Goal: Use online tool/utility: Utilize a website feature to perform a specific function

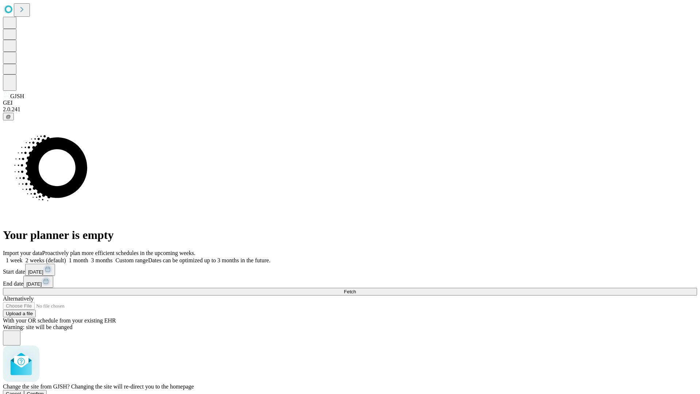
click at [44, 391] on span "Confirm" at bounding box center [35, 393] width 17 height 5
click at [88, 257] on label "1 month" at bounding box center [77, 260] width 22 height 6
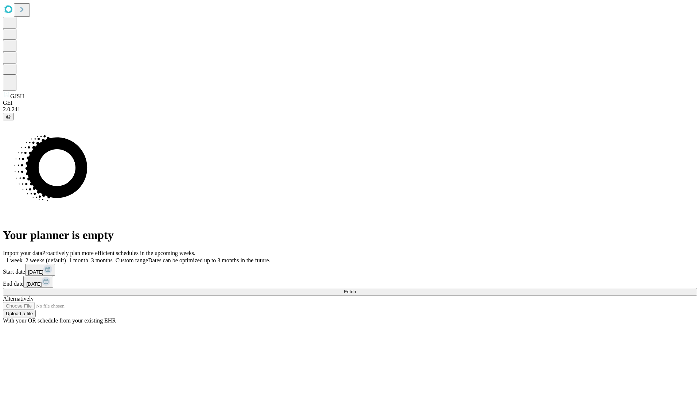
click at [356, 289] on span "Fetch" at bounding box center [350, 291] width 12 height 5
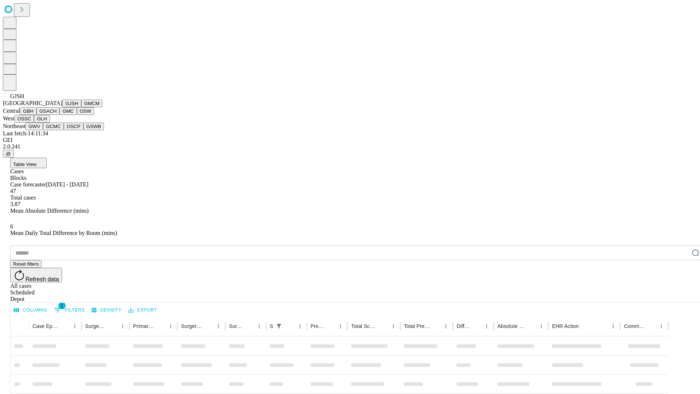
click at [81, 107] on button "GMCM" at bounding box center [91, 104] width 21 height 8
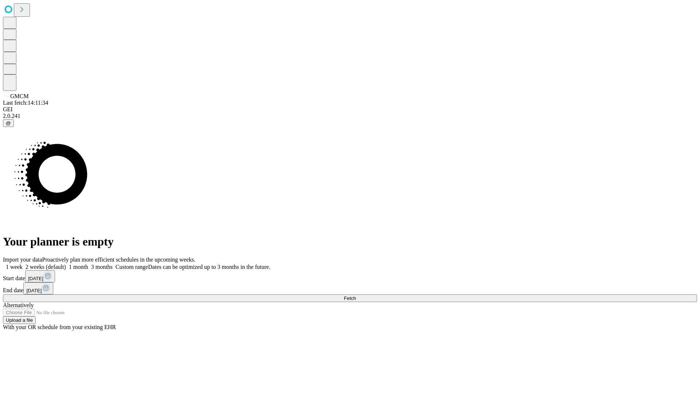
click at [88, 264] on label "1 month" at bounding box center [77, 267] width 22 height 6
click at [356, 295] on span "Fetch" at bounding box center [350, 297] width 12 height 5
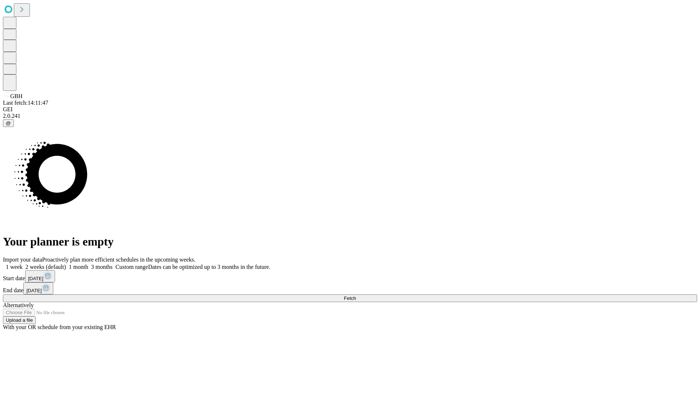
click at [88, 264] on label "1 month" at bounding box center [77, 267] width 22 height 6
click at [356, 295] on span "Fetch" at bounding box center [350, 297] width 12 height 5
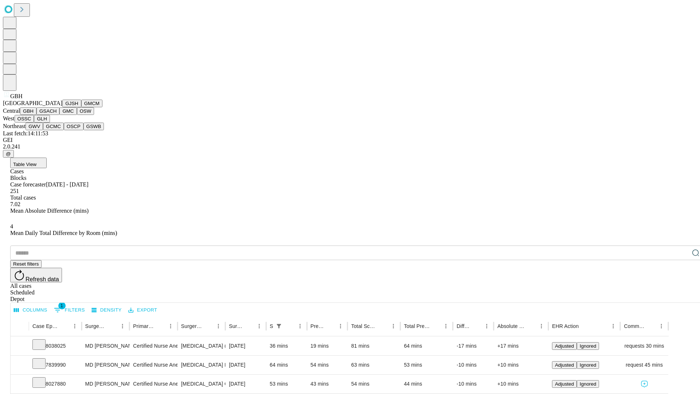
click at [57, 115] on button "GSACH" at bounding box center [47, 111] width 23 height 8
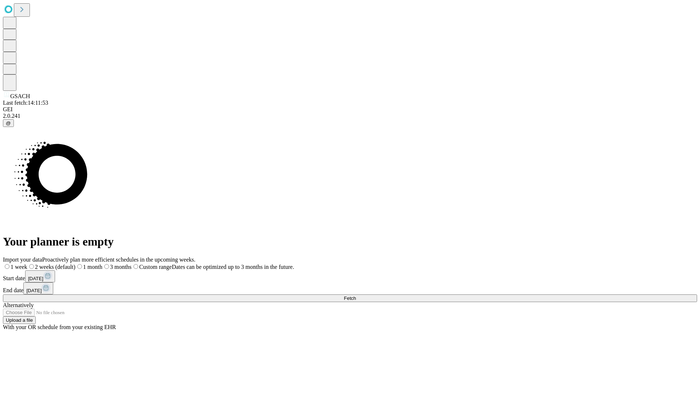
click at [102, 264] on label "1 month" at bounding box center [88, 267] width 27 height 6
click at [356, 295] on span "Fetch" at bounding box center [350, 297] width 12 height 5
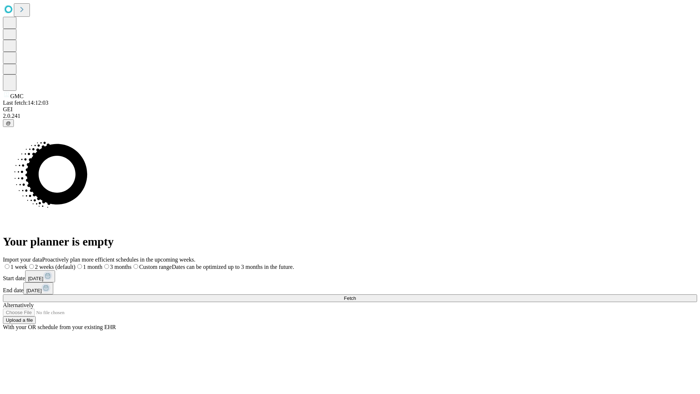
click at [102, 264] on label "1 month" at bounding box center [88, 267] width 27 height 6
click at [356, 295] on span "Fetch" at bounding box center [350, 297] width 12 height 5
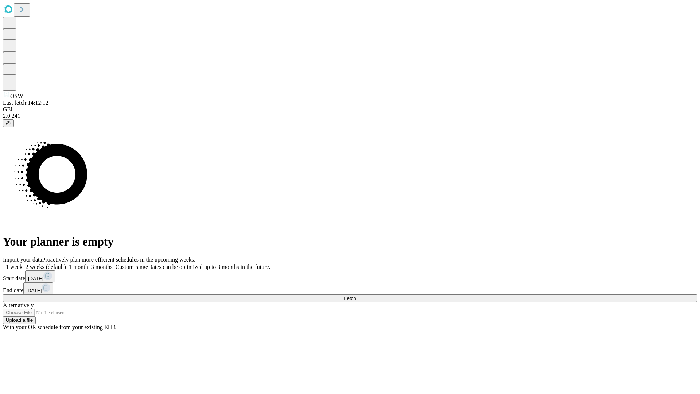
click at [88, 264] on label "1 month" at bounding box center [77, 267] width 22 height 6
click at [356, 295] on span "Fetch" at bounding box center [350, 297] width 12 height 5
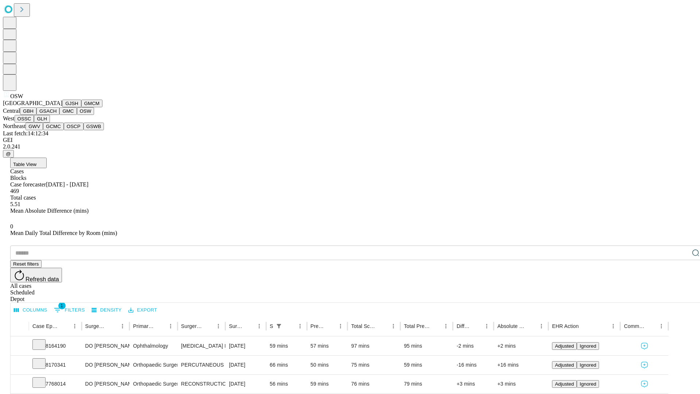
click at [34, 123] on button "OSSC" at bounding box center [25, 119] width 20 height 8
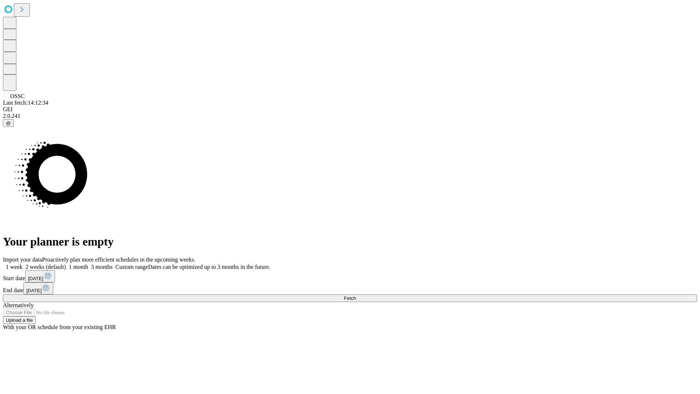
click at [88, 264] on label "1 month" at bounding box center [77, 267] width 22 height 6
click at [356, 295] on span "Fetch" at bounding box center [350, 297] width 12 height 5
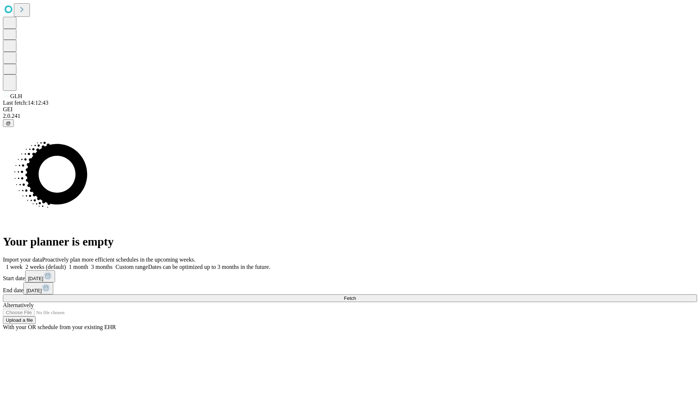
click at [356, 295] on span "Fetch" at bounding box center [350, 297] width 12 height 5
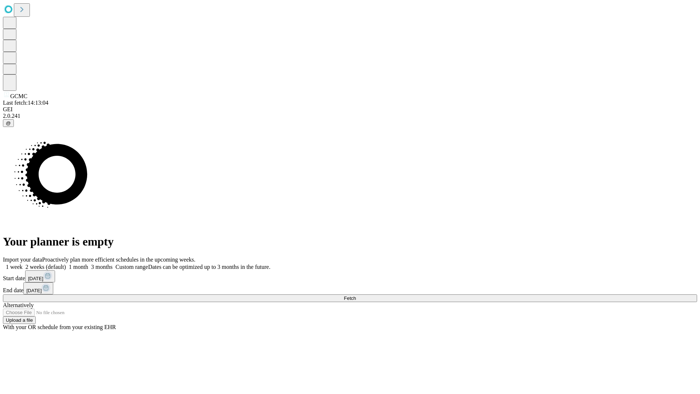
click at [88, 264] on label "1 month" at bounding box center [77, 267] width 22 height 6
click at [356, 295] on span "Fetch" at bounding box center [350, 297] width 12 height 5
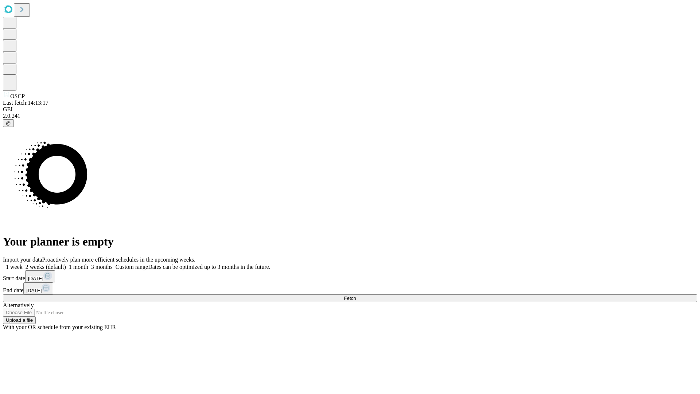
click at [88, 264] on label "1 month" at bounding box center [77, 267] width 22 height 6
click at [356, 295] on span "Fetch" at bounding box center [350, 297] width 12 height 5
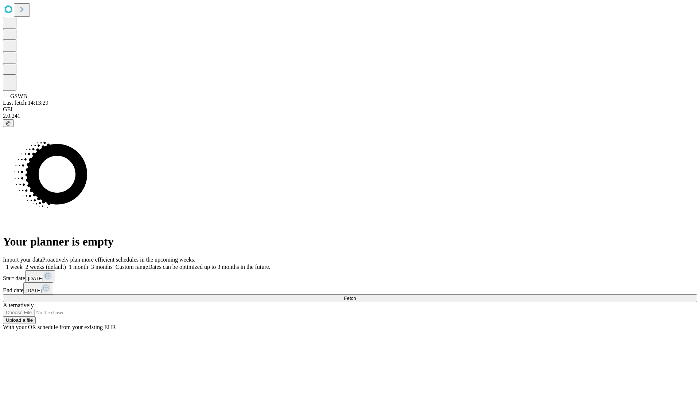
click at [88, 264] on label "1 month" at bounding box center [77, 267] width 22 height 6
click at [356, 295] on span "Fetch" at bounding box center [350, 297] width 12 height 5
